Goal: Information Seeking & Learning: Learn about a topic

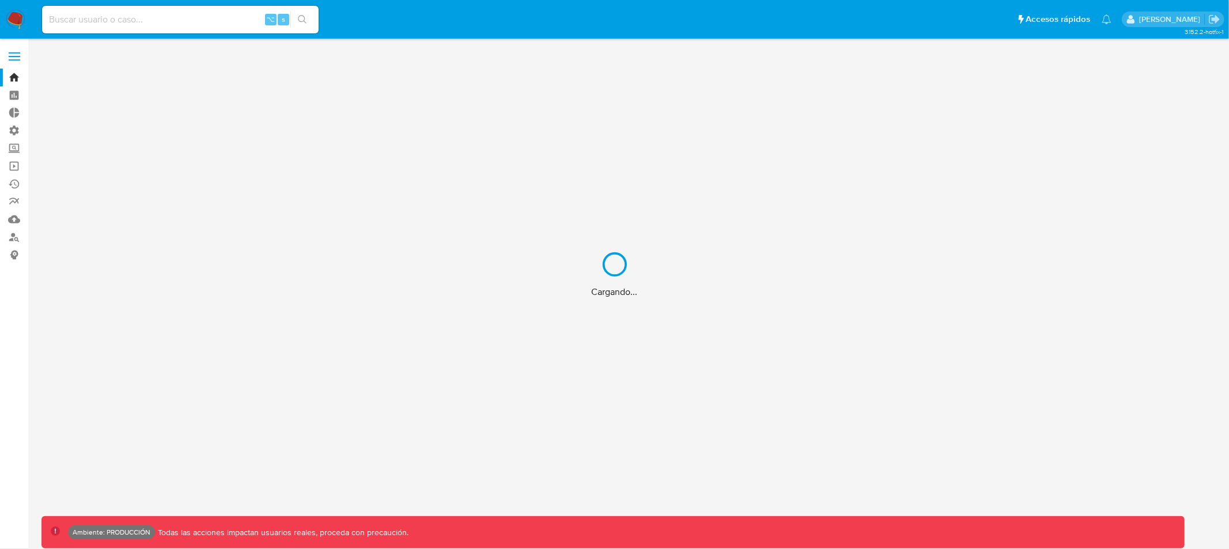
click at [122, 18] on div "Cargando..." at bounding box center [614, 274] width 1229 height 549
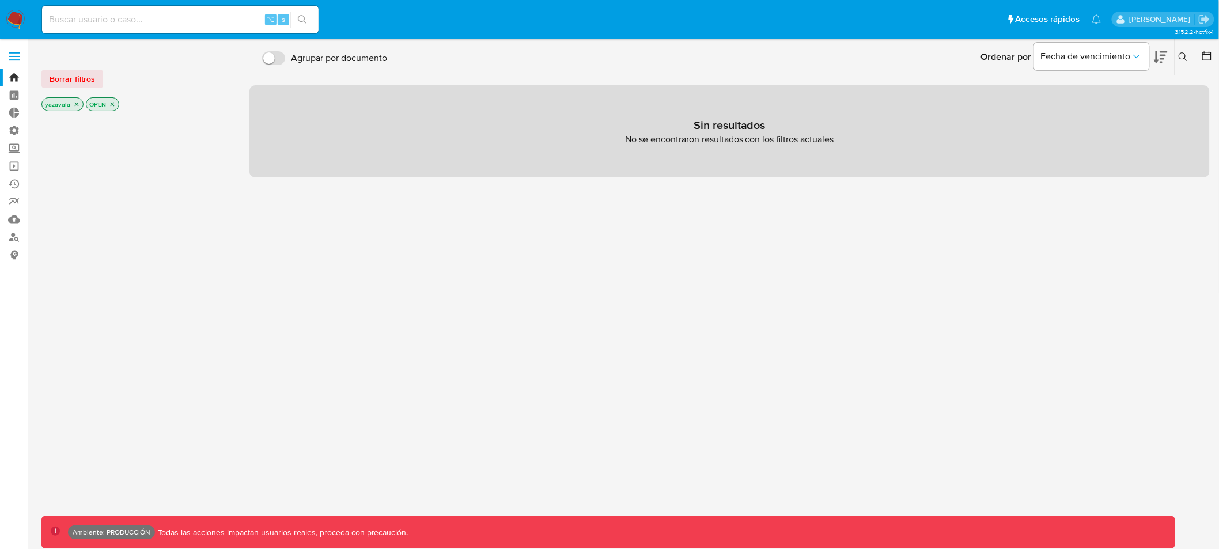
click at [113, 20] on input at bounding box center [180, 19] width 277 height 15
click at [103, 22] on input at bounding box center [180, 19] width 277 height 15
type input "yazavala"
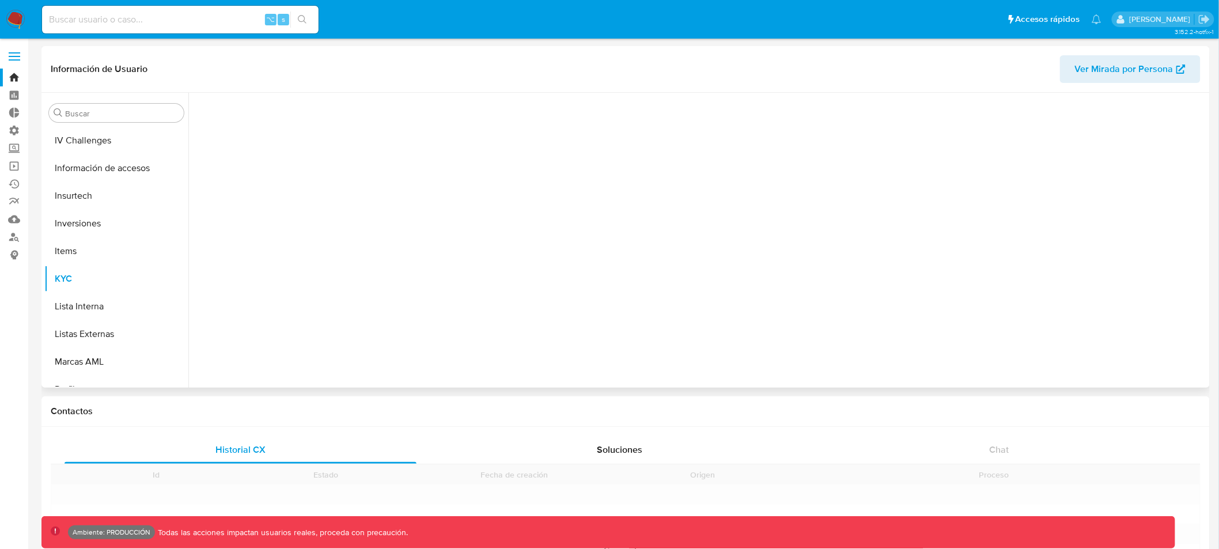
scroll to position [514, 0]
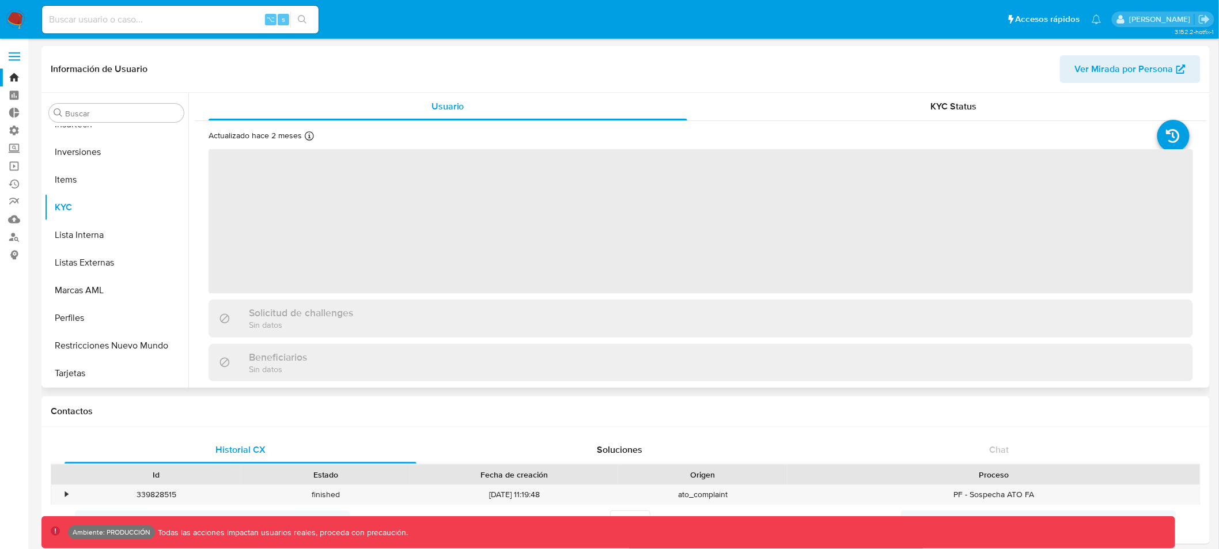
select select "10"
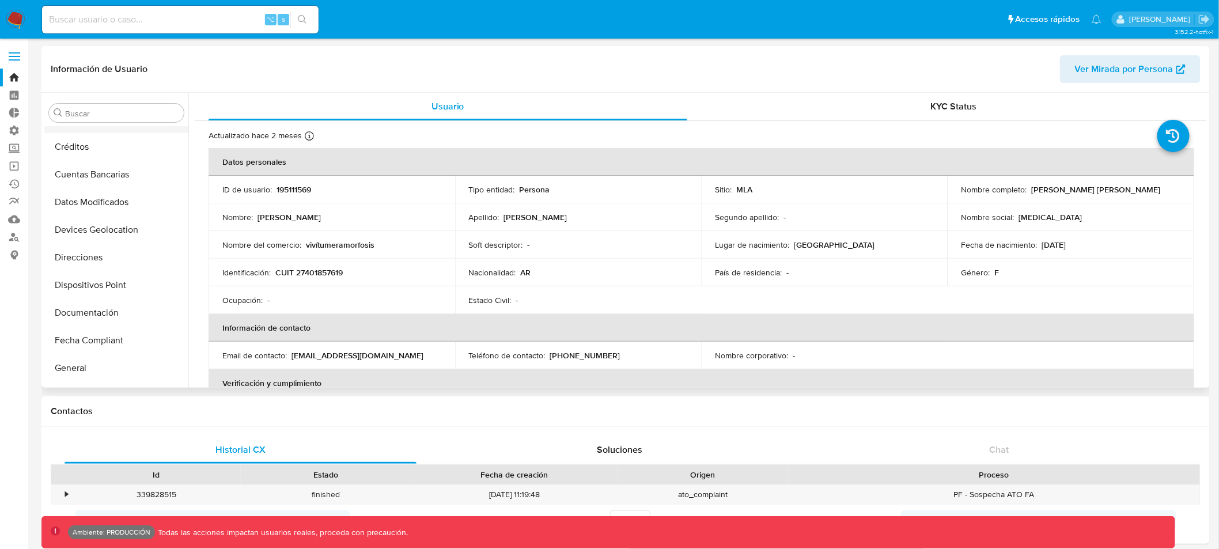
scroll to position [0, 0]
click at [1120, 71] on span "Ver Mirada por Persona" at bounding box center [1124, 69] width 99 height 28
click at [167, 18] on input at bounding box center [180, 19] width 277 height 15
click at [305, 17] on icon "search-icon" at bounding box center [302, 19] width 9 height 9
click at [303, 17] on icon "search-icon" at bounding box center [302, 19] width 9 height 9
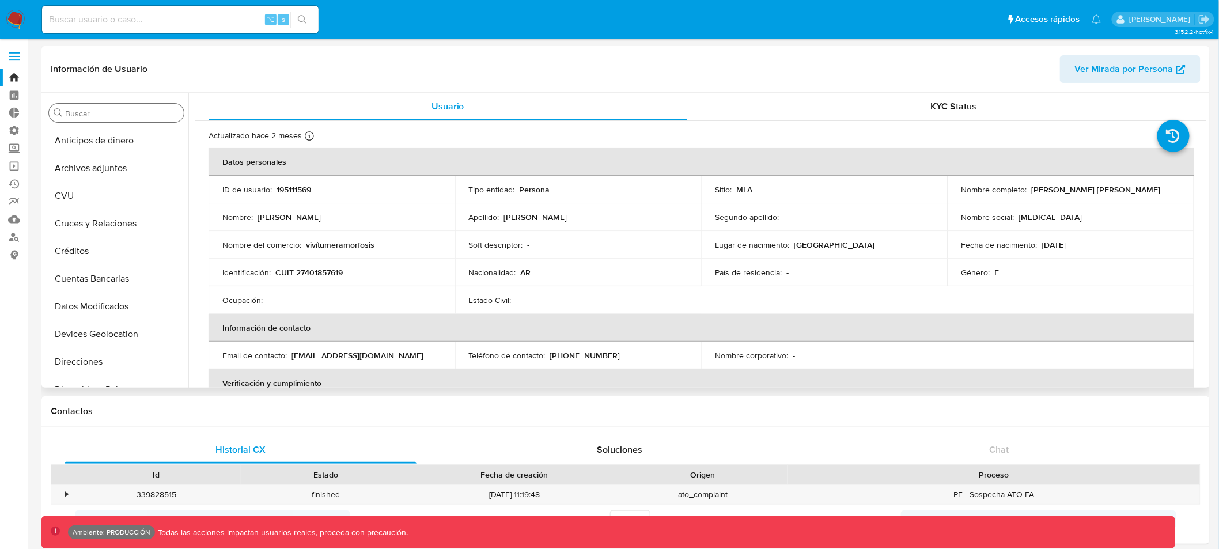
click at [127, 115] on input "Buscar" at bounding box center [122, 113] width 114 height 10
click at [1114, 71] on span "Ver Mirada por Persona" at bounding box center [1124, 69] width 99 height 28
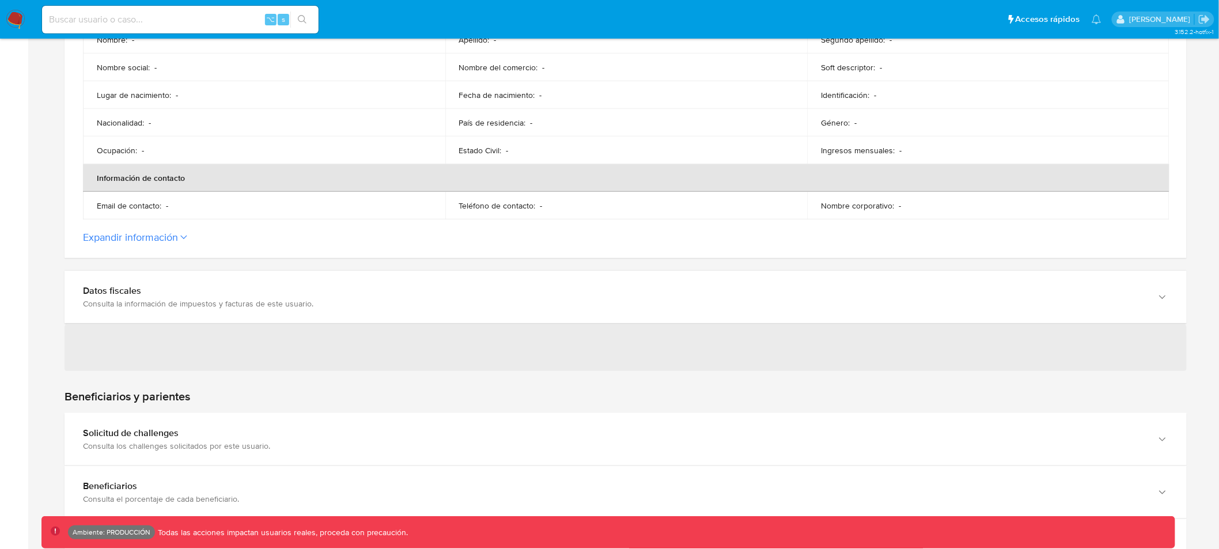
scroll to position [304, 0]
click at [161, 236] on button "Expandir información" at bounding box center [130, 236] width 95 height 13
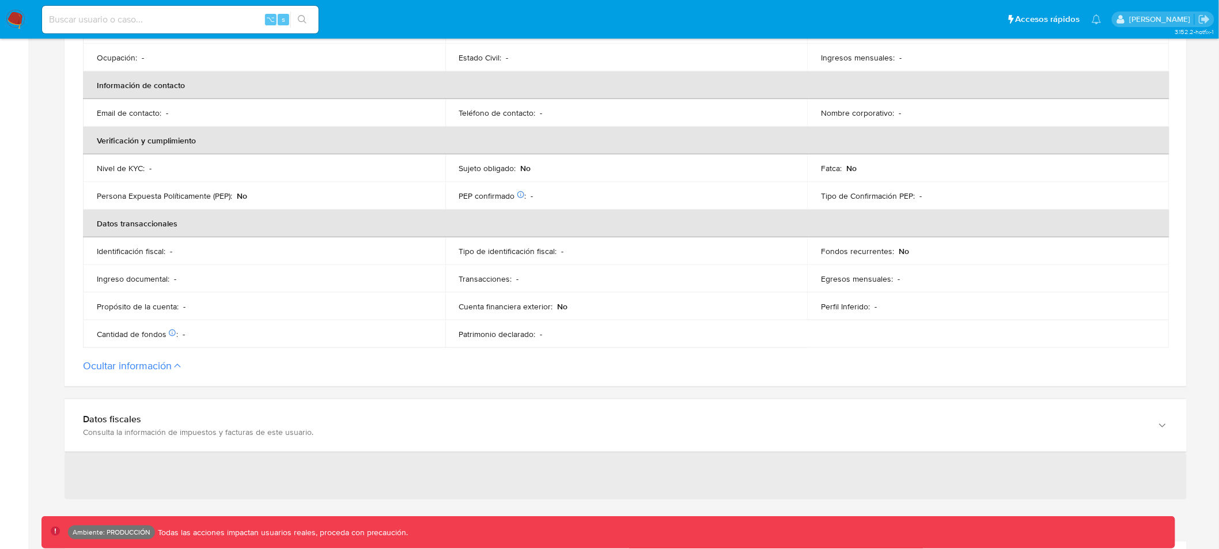
scroll to position [0, 0]
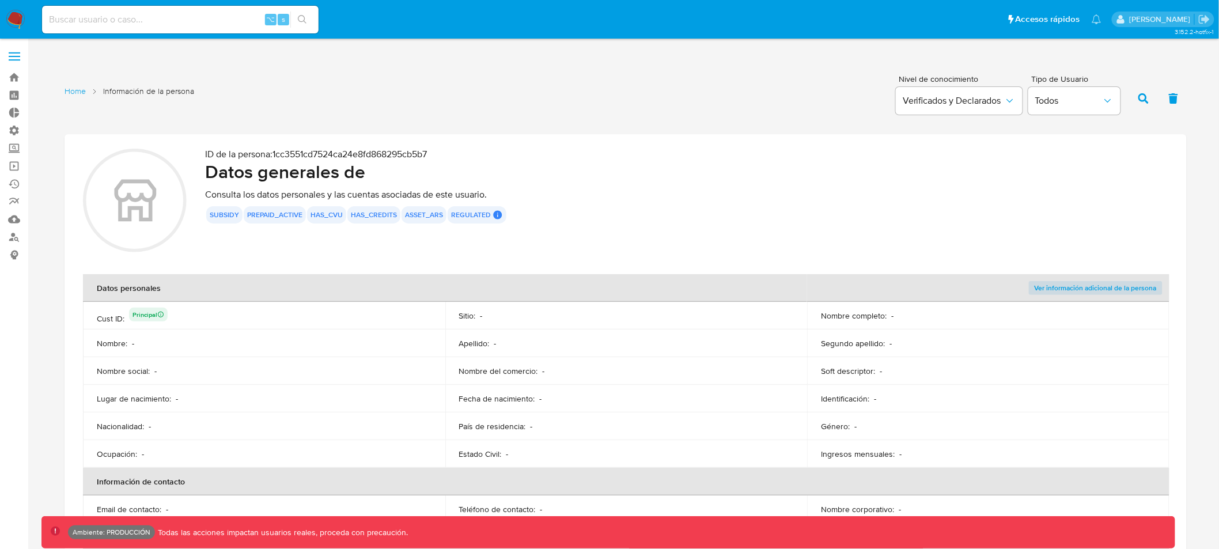
click at [176, 27] on div "⌥ s" at bounding box center [180, 20] width 277 height 28
click at [176, 21] on input at bounding box center [180, 19] width 277 height 15
type input "yazavala"
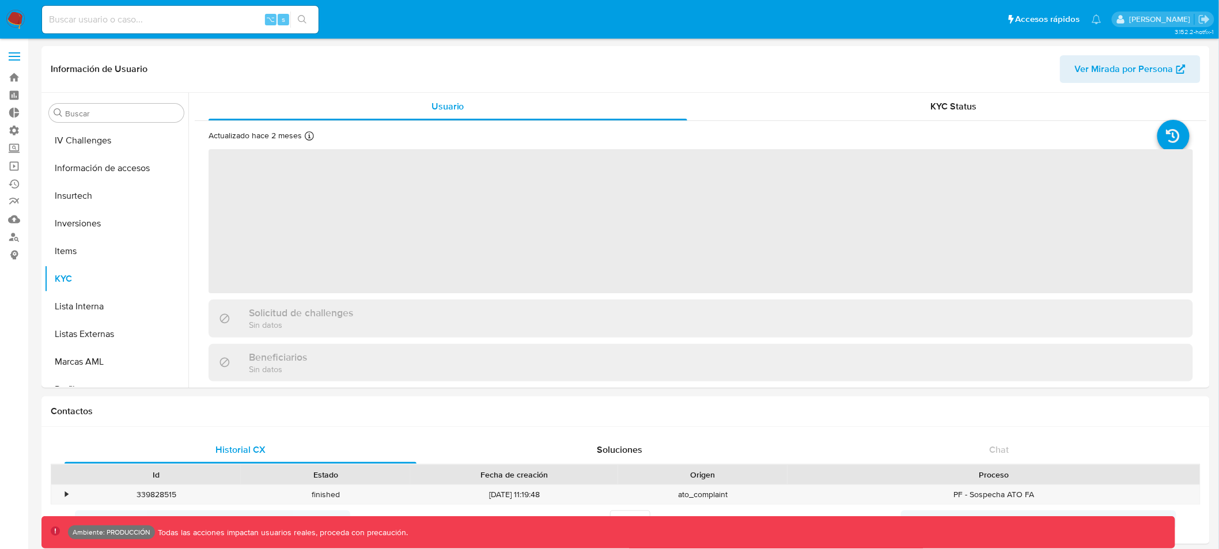
scroll to position [514, 0]
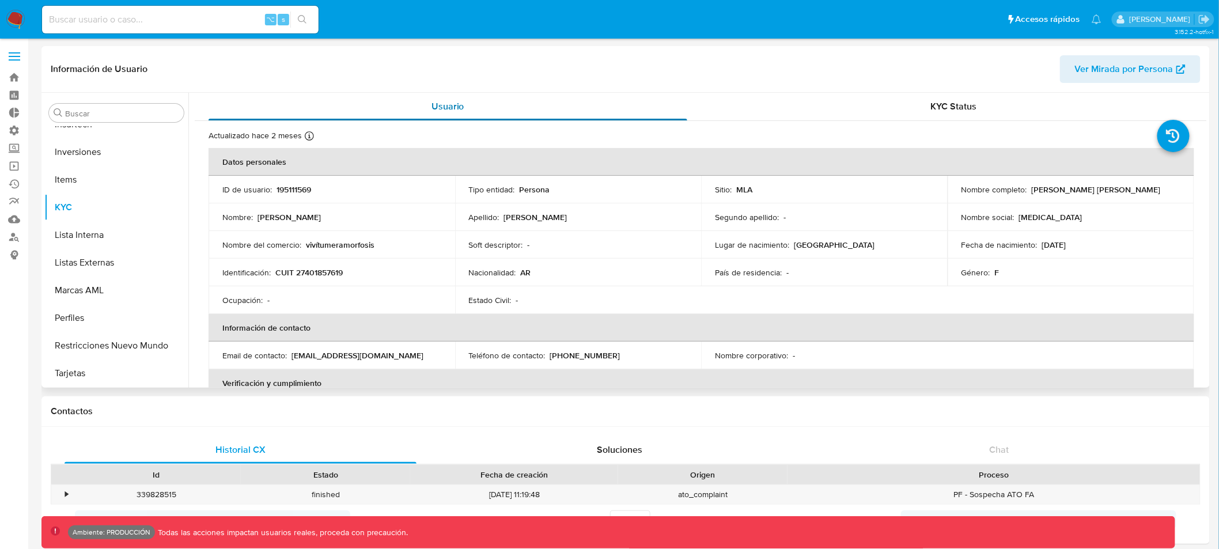
select select "10"
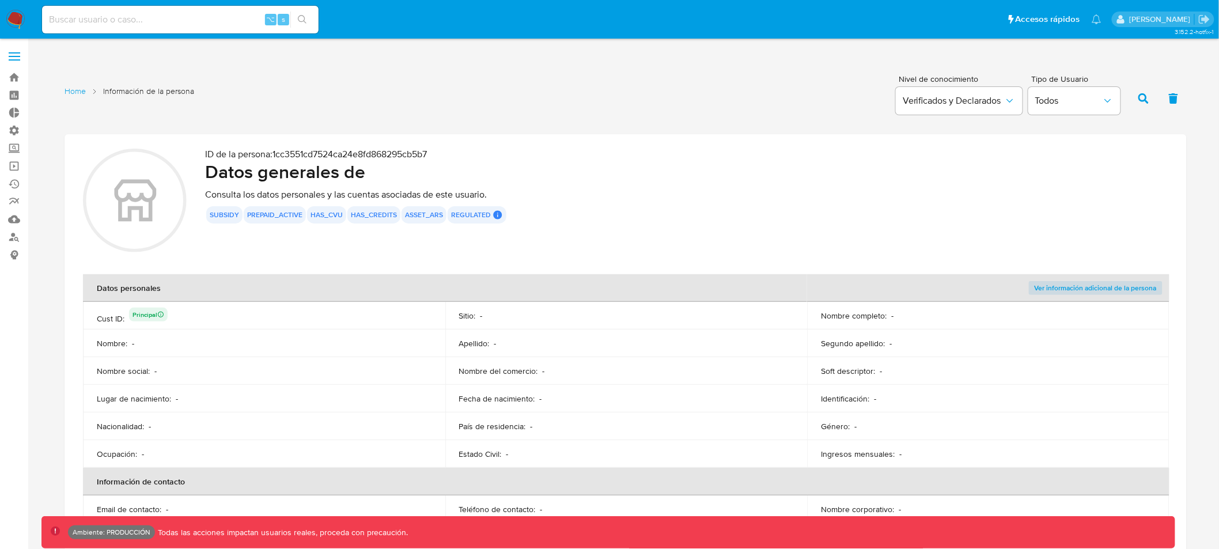
click at [1154, 97] on button "button" at bounding box center [1144, 99] width 30 height 28
click at [1072, 103] on span "Todos" at bounding box center [1069, 101] width 67 height 12
click at [821, 83] on div "Home Información de la persona Nivel de conocimiento Verificados y Declarados T…" at bounding box center [626, 97] width 1123 height 56
click at [1148, 18] on p "[PERSON_NAME]" at bounding box center [1161, 19] width 65 height 11
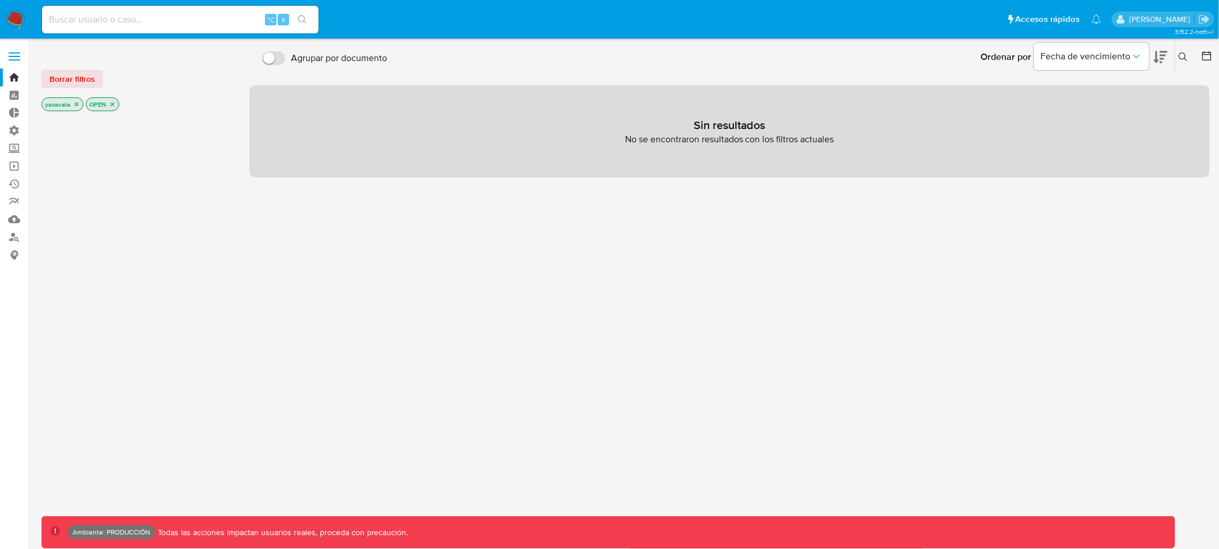
click at [152, 17] on input at bounding box center [180, 19] width 277 height 15
type input "yazavala"
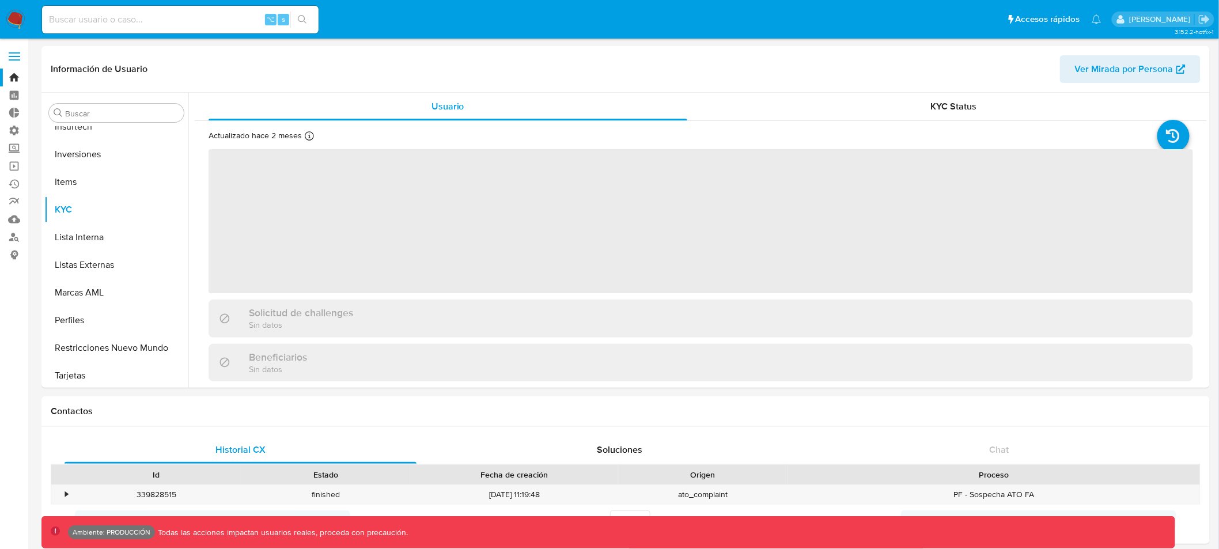
scroll to position [514, 0]
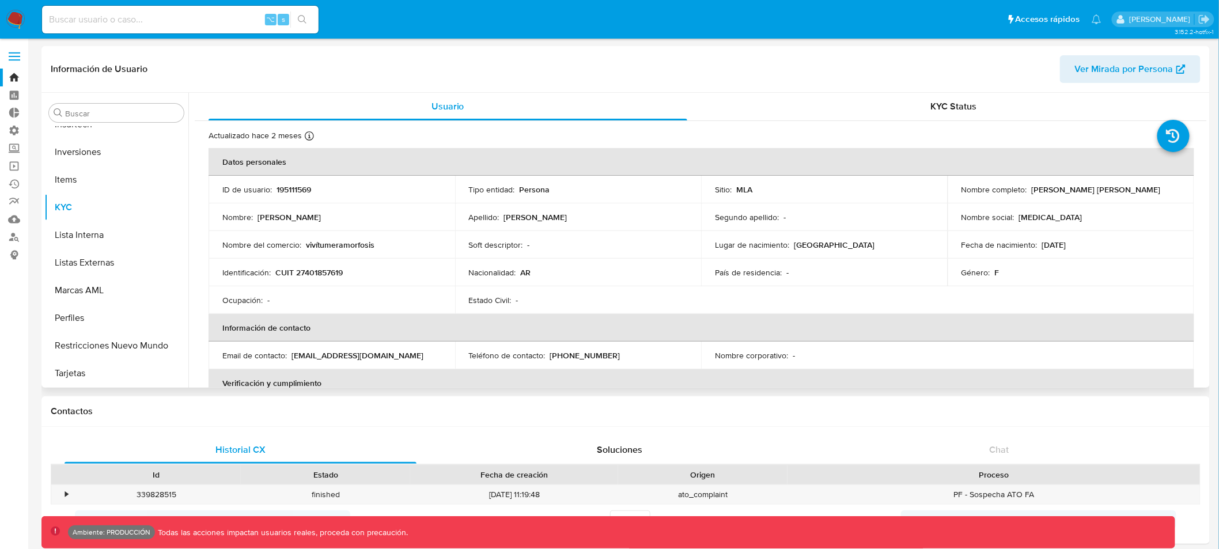
select select "10"
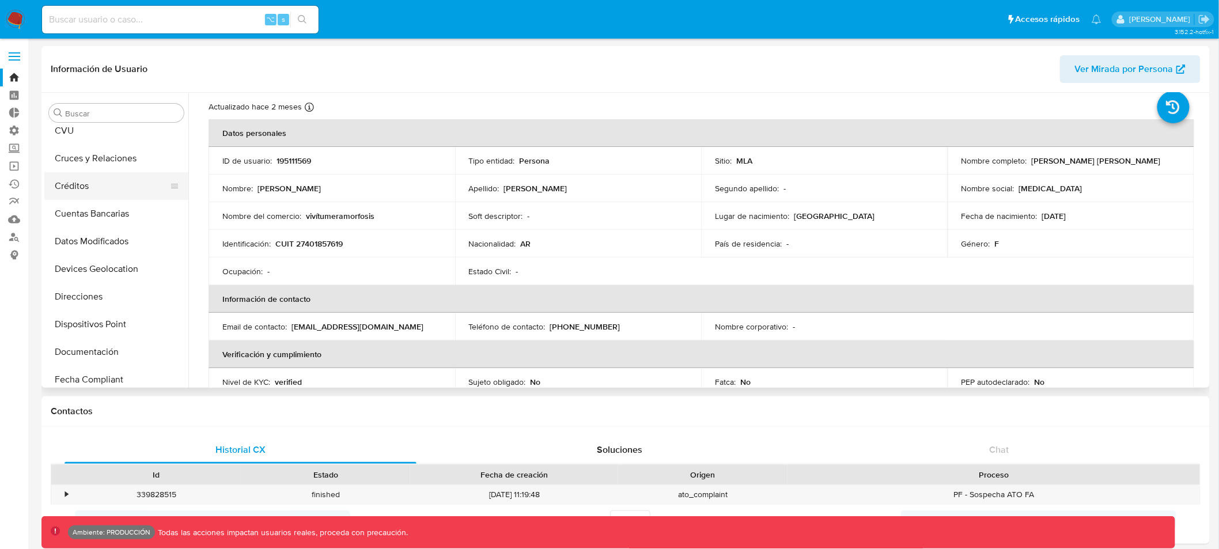
scroll to position [0, 0]
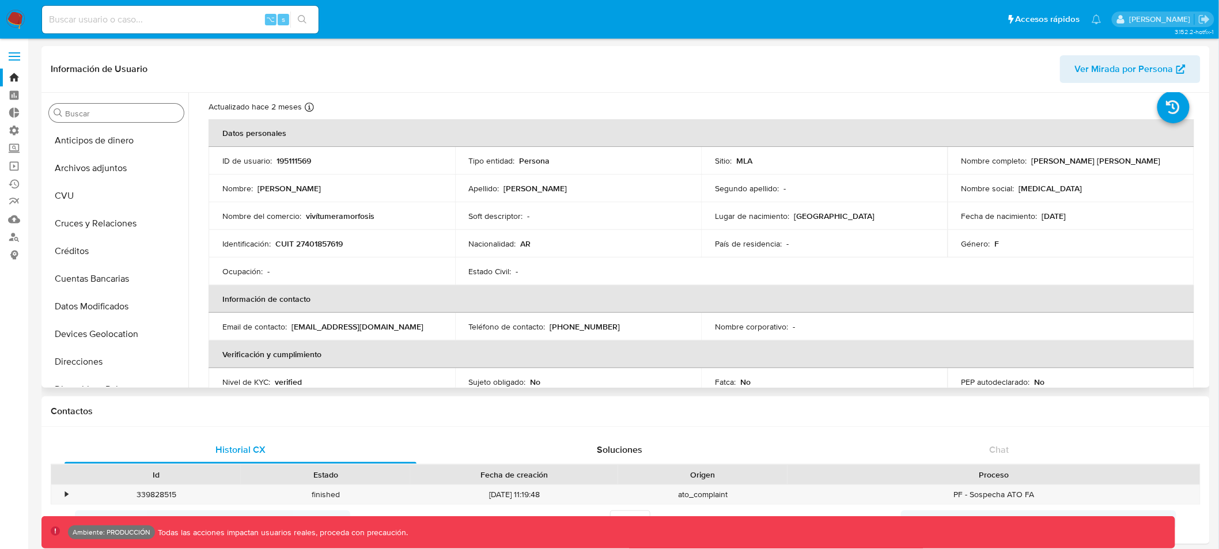
click at [86, 114] on input "Buscar" at bounding box center [122, 113] width 114 height 10
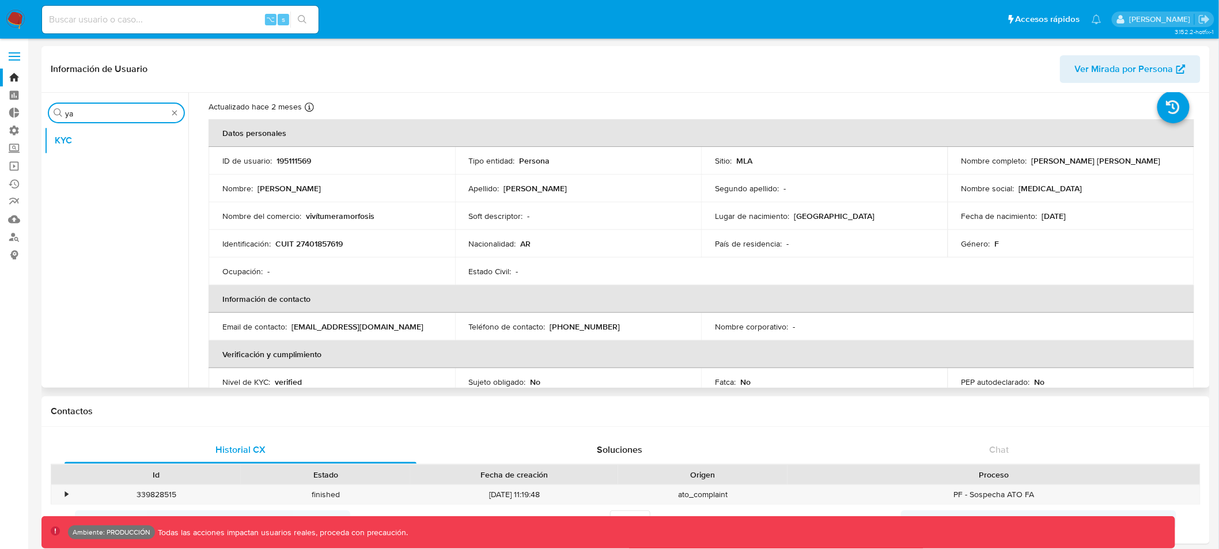
type input "y"
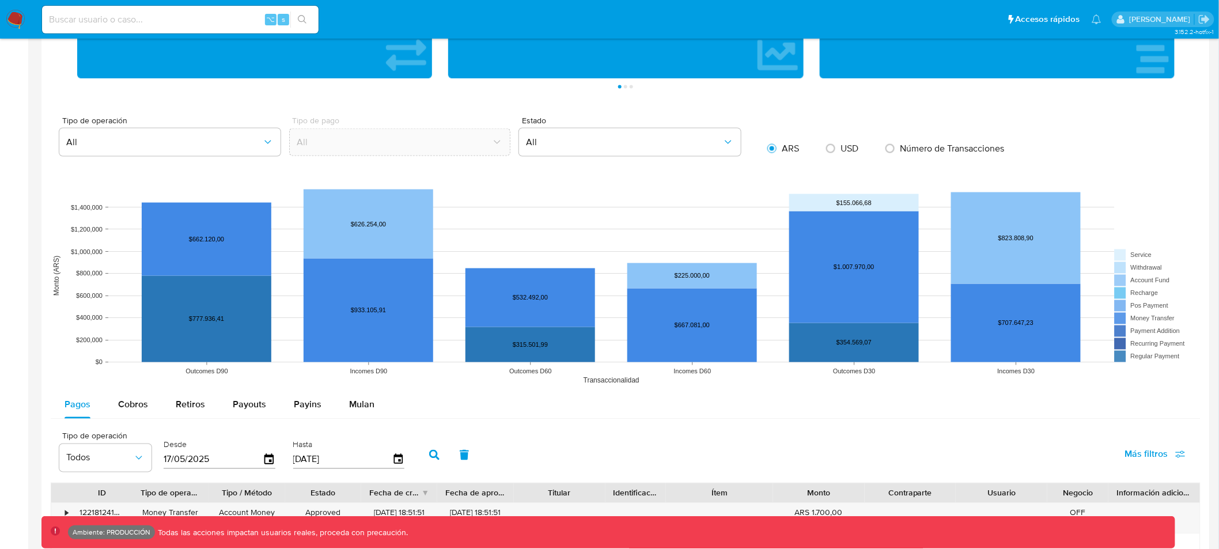
scroll to position [666, 0]
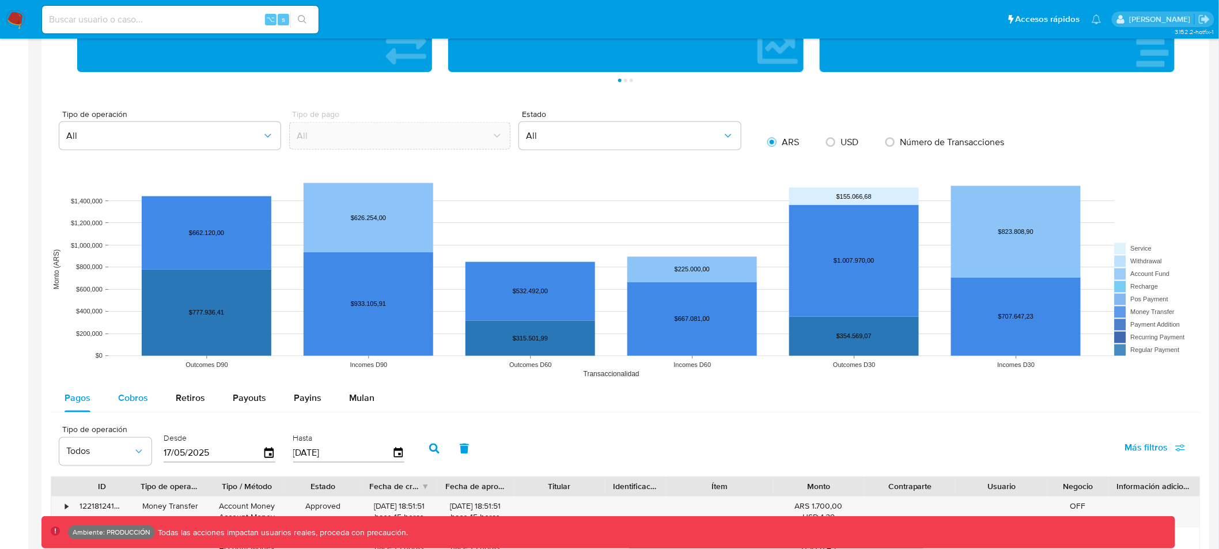
click at [123, 404] on span "Cobros" at bounding box center [133, 398] width 30 height 13
select select "10"
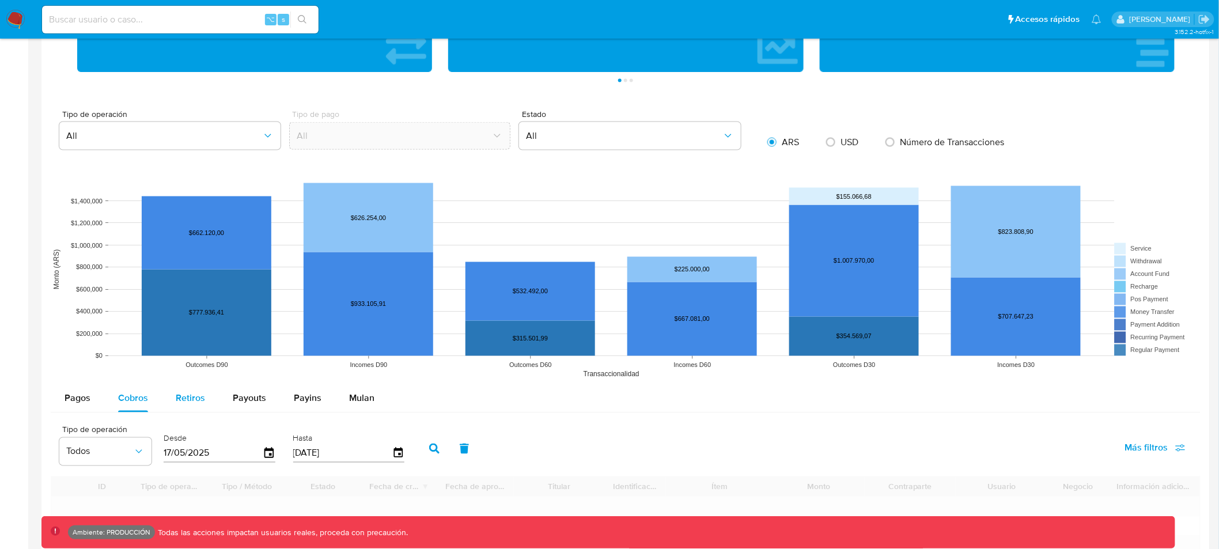
click at [186, 400] on span "Retiros" at bounding box center [190, 398] width 29 height 13
select select "10"
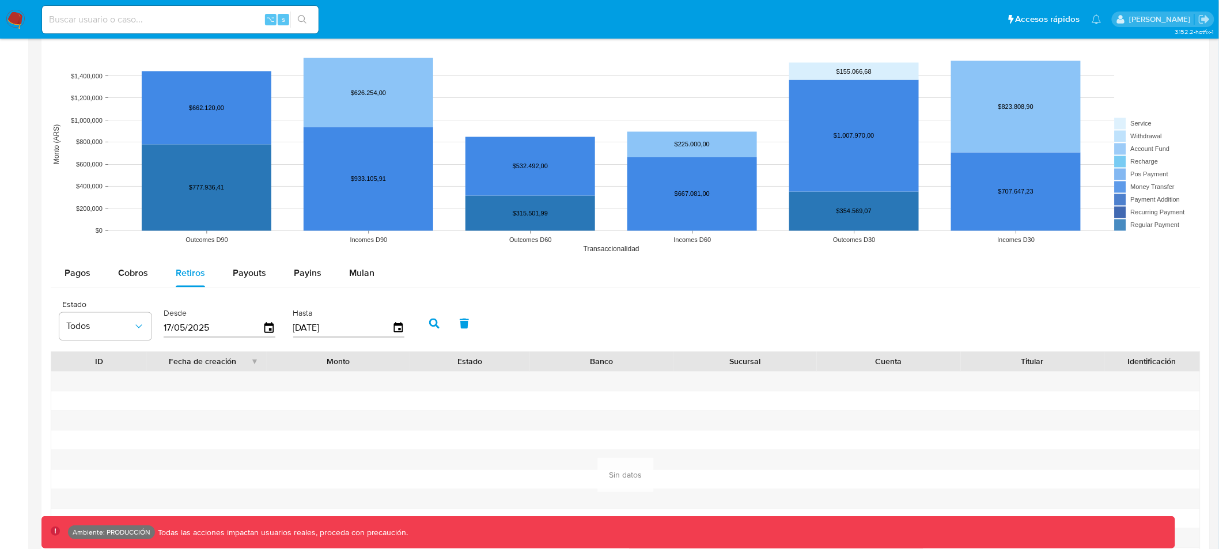
scroll to position [817, 0]
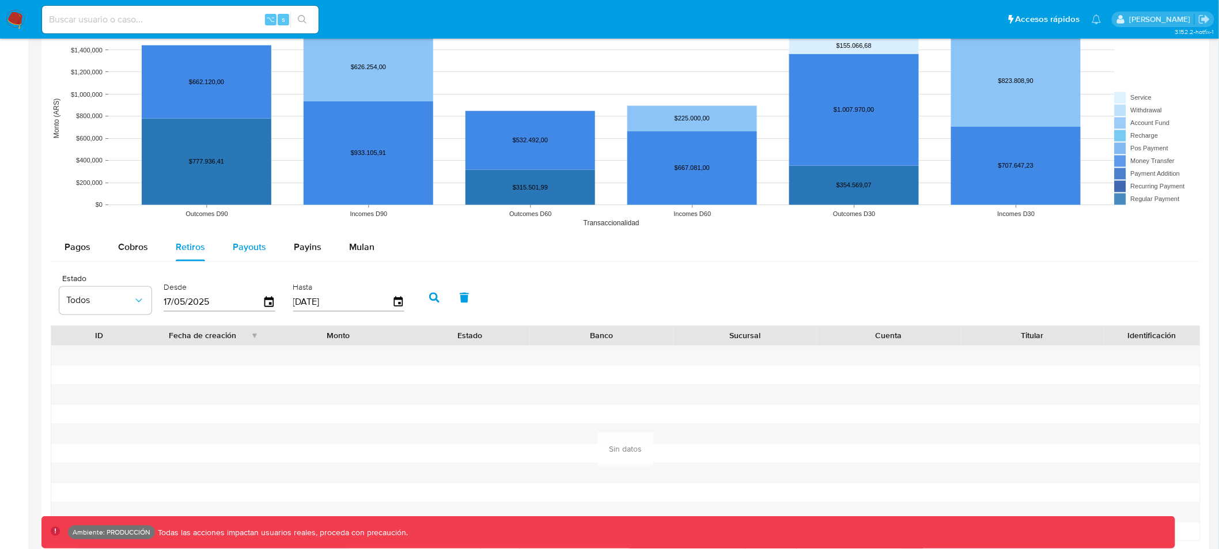
click at [248, 250] on span "Payouts" at bounding box center [249, 247] width 33 height 13
select select "10"
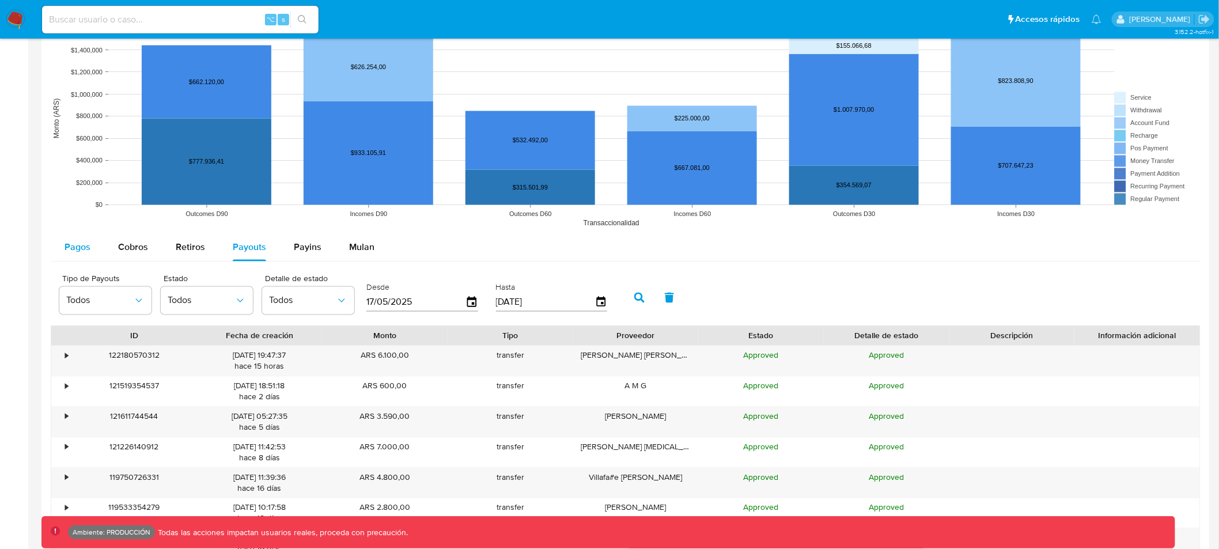
click at [73, 252] on span "Pagos" at bounding box center [78, 247] width 26 height 13
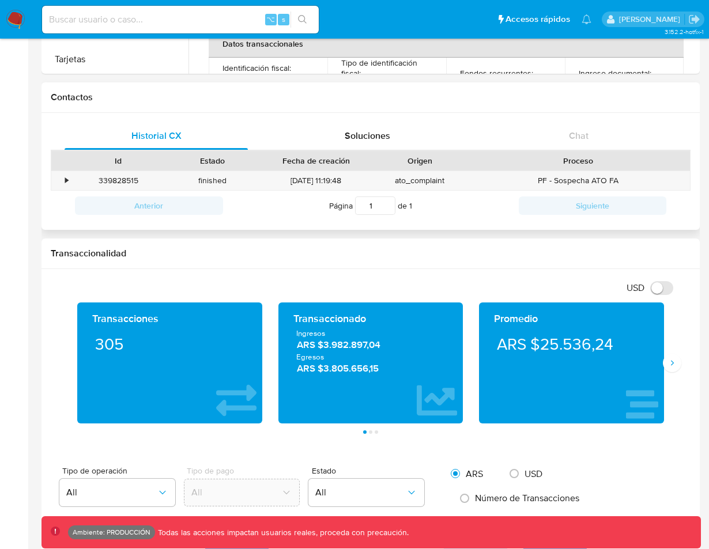
scroll to position [316, 0]
